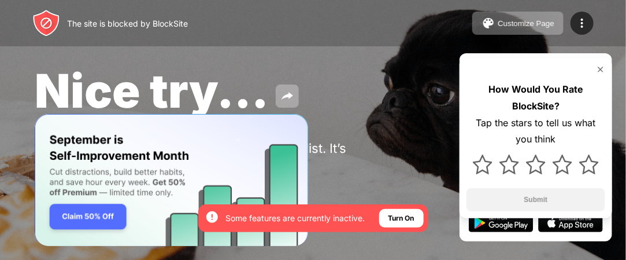
scroll to position [8, 0]
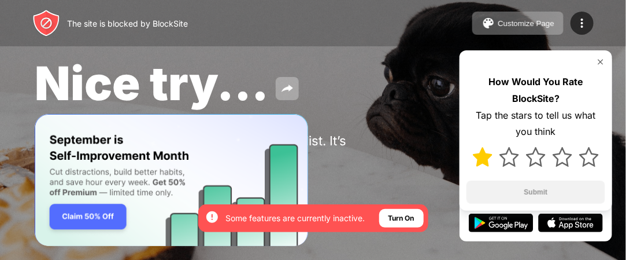
click at [494, 157] on div at bounding box center [536, 157] width 139 height 34
click at [501, 156] on img at bounding box center [510, 157] width 20 height 20
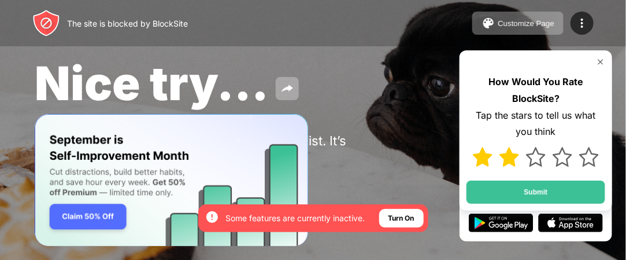
drag, startPoint x: 501, startPoint y: 156, endPoint x: 528, endPoint y: 146, distance: 28.7
click at [528, 146] on div at bounding box center [536, 157] width 139 height 34
click at [538, 143] on div at bounding box center [536, 157] width 139 height 34
drag, startPoint x: 538, startPoint y: 143, endPoint x: 547, endPoint y: 154, distance: 14.4
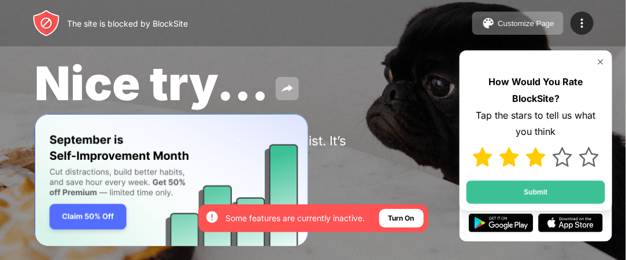
click at [547, 154] on div at bounding box center [536, 157] width 139 height 34
click at [565, 164] on img at bounding box center [563, 157] width 20 height 20
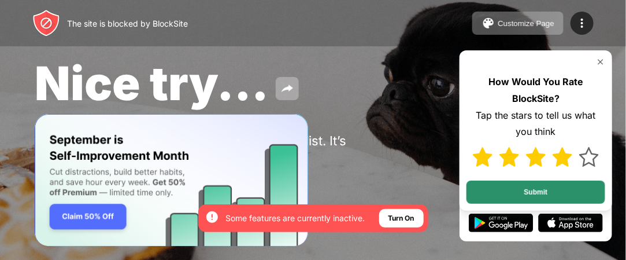
click at [554, 186] on button "Submit" at bounding box center [536, 191] width 139 height 23
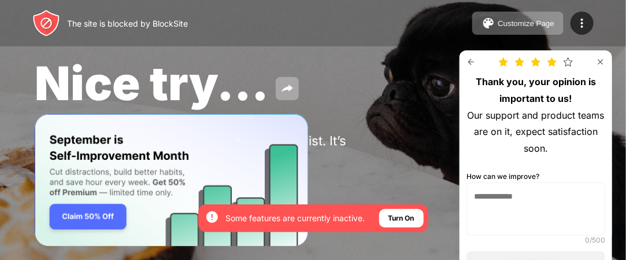
click at [554, 186] on textarea at bounding box center [536, 208] width 139 height 53
click at [120, 172] on img "Banner Message" at bounding box center [171, 179] width 274 height 132
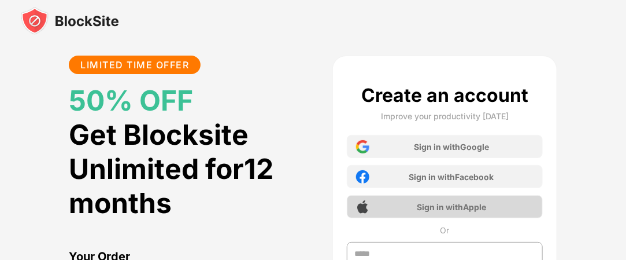
drag, startPoint x: 567, startPoint y: 216, endPoint x: 455, endPoint y: 200, distance: 113.3
click at [449, 212] on div "Sign in with Apple" at bounding box center [445, 206] width 196 height 23
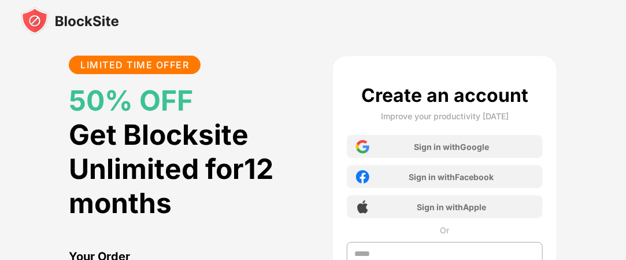
drag, startPoint x: 571, startPoint y: 65, endPoint x: 585, endPoint y: 54, distance: 17.7
drag, startPoint x: 585, startPoint y: 54, endPoint x: 570, endPoint y: 62, distance: 17.9
